Goal: Answer question/provide support: Share knowledge or assist other users

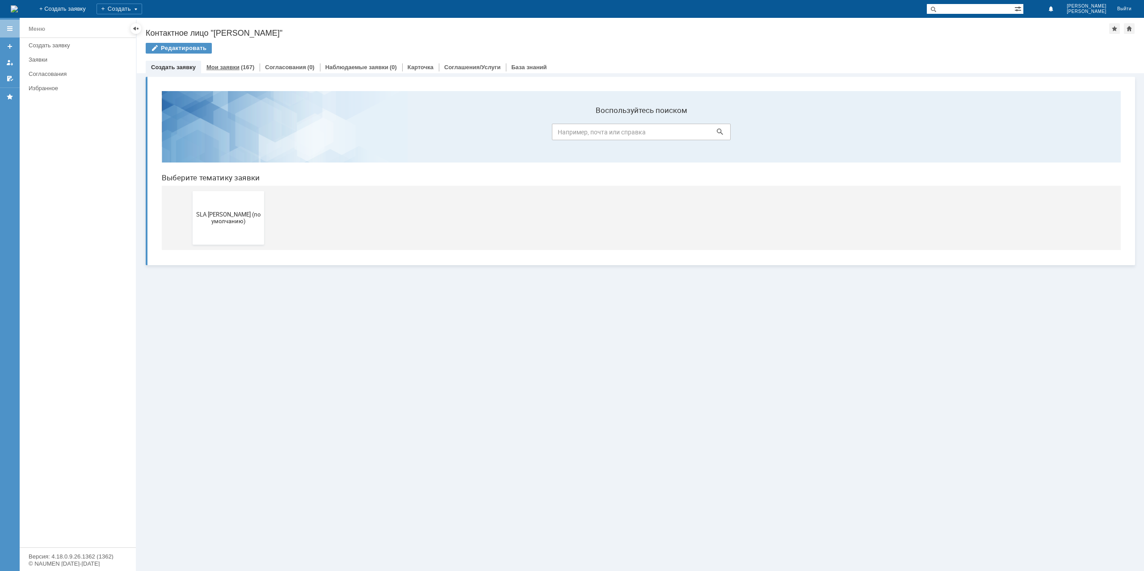
click at [217, 72] on div "Мои заявки (167)" at bounding box center [230, 67] width 59 height 13
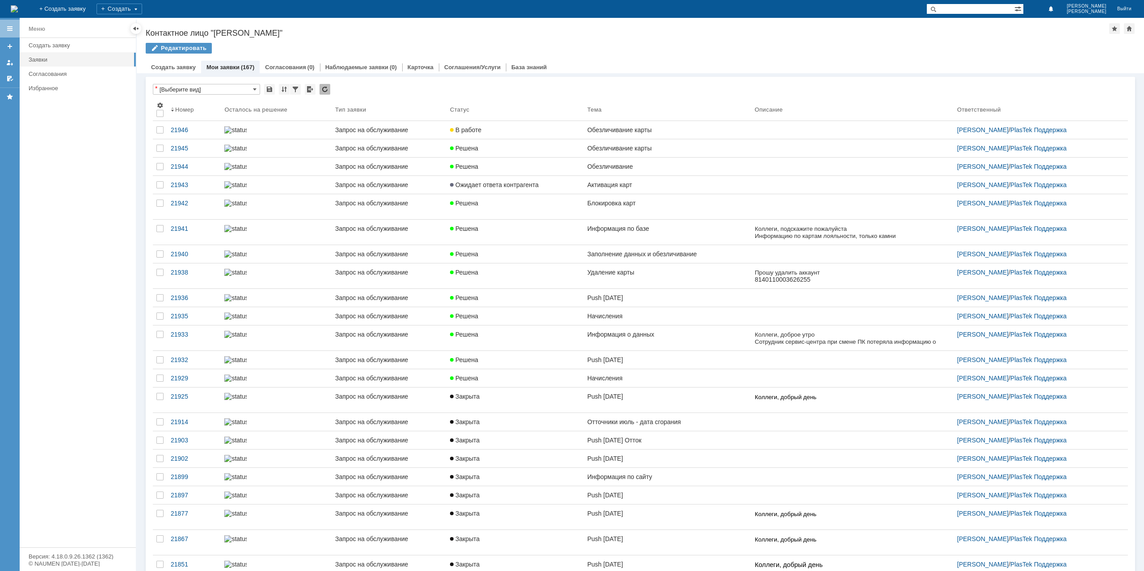
click at [565, 194] on link "Ожидает ответа контрагента" at bounding box center [514, 185] width 137 height 18
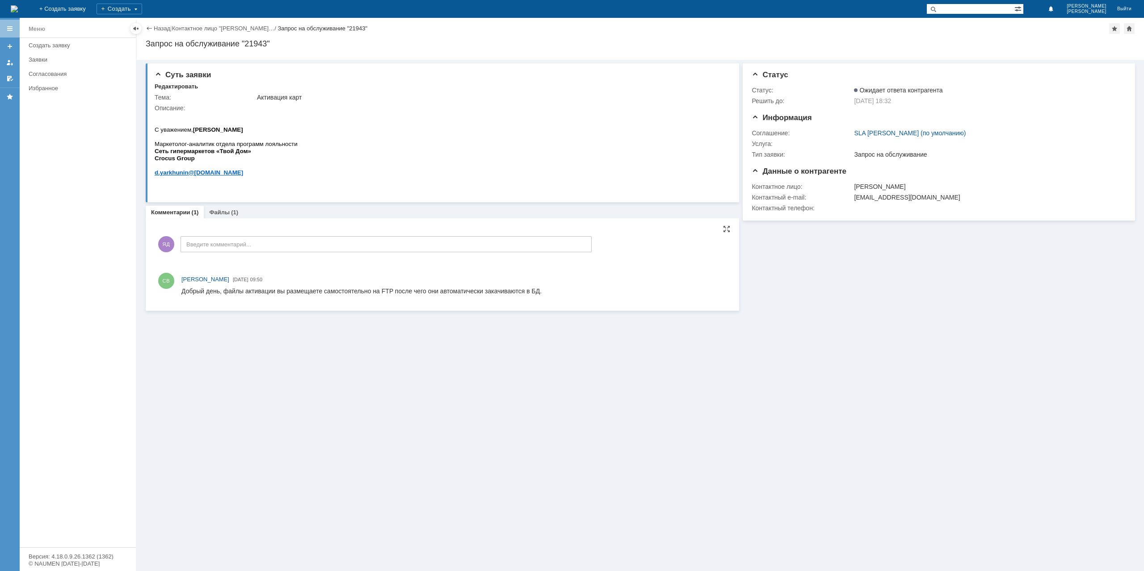
click at [256, 260] on div "ЯД Введите комментарий..." at bounding box center [373, 246] width 437 height 42
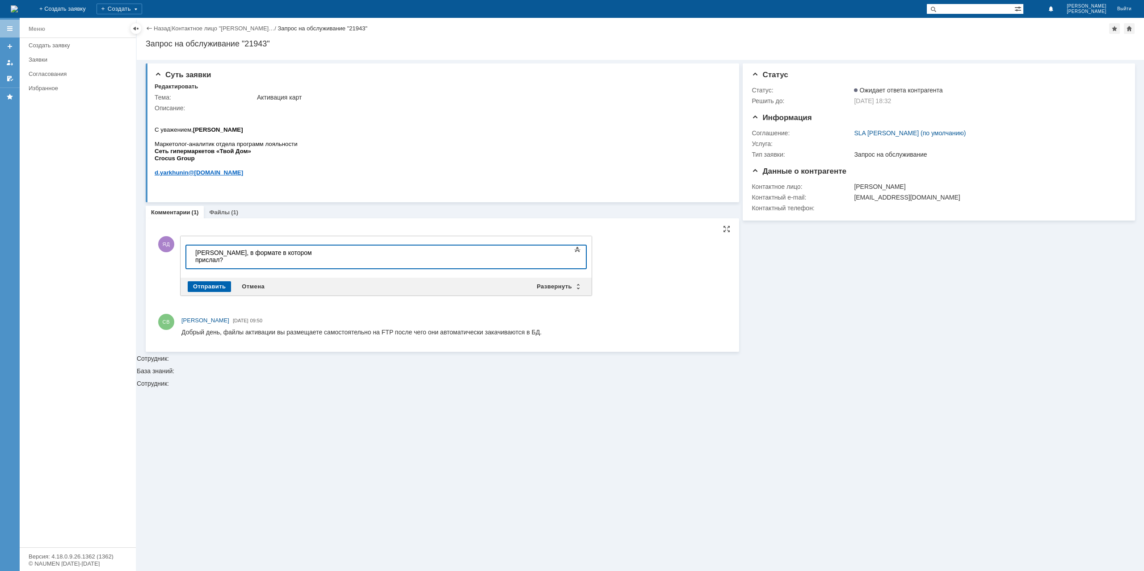
click at [199, 285] on div "Отправить" at bounding box center [209, 286] width 43 height 11
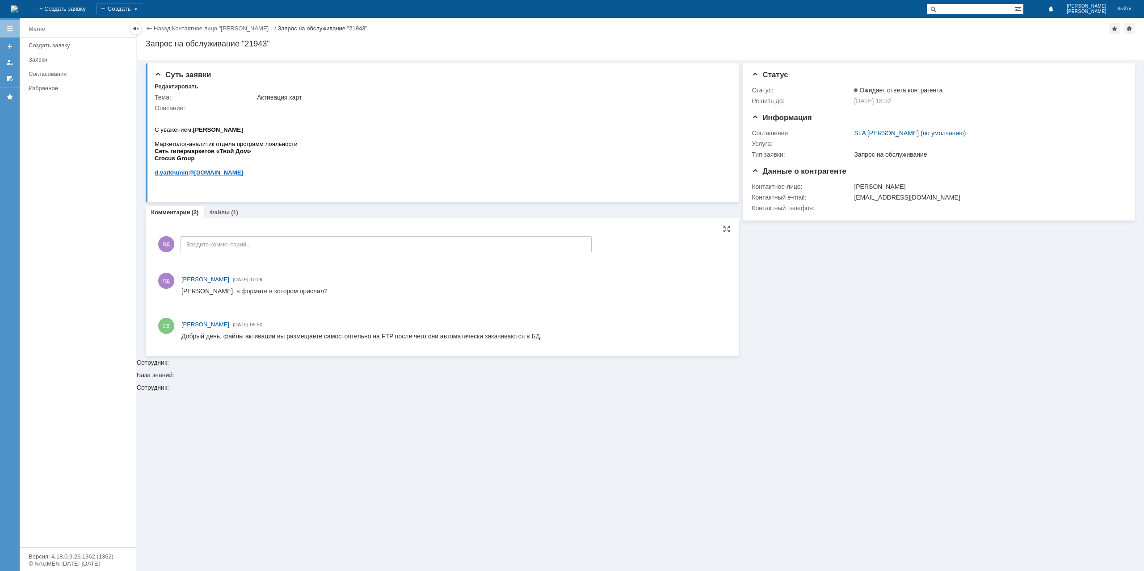
click at [160, 29] on link "Назад" at bounding box center [162, 28] width 17 height 7
